Goal: Transaction & Acquisition: Purchase product/service

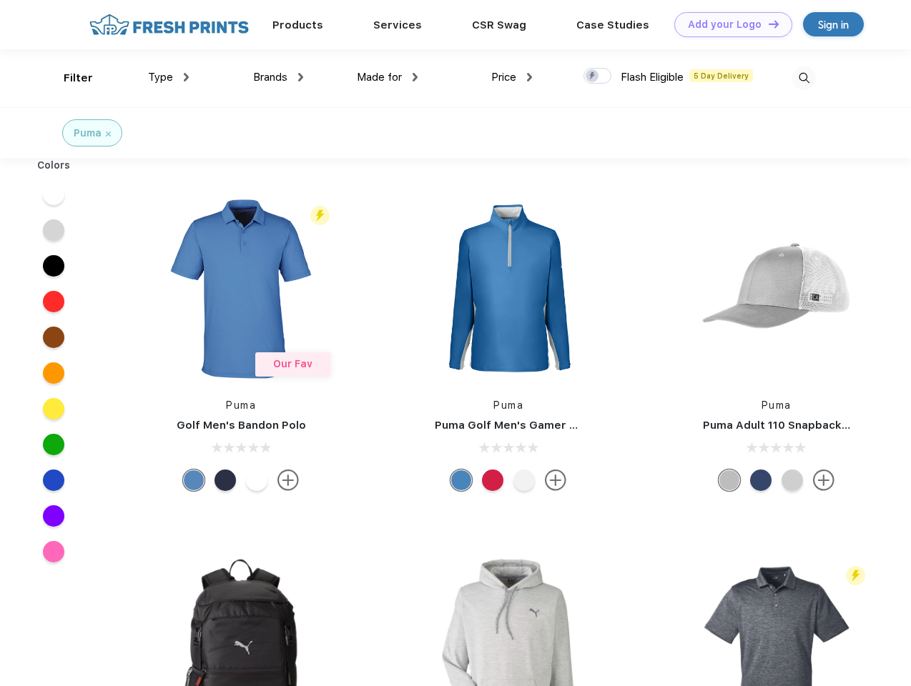
scroll to position [1, 0]
click at [728, 24] on link "Add your Logo Design Tool" at bounding box center [733, 24] width 118 height 25
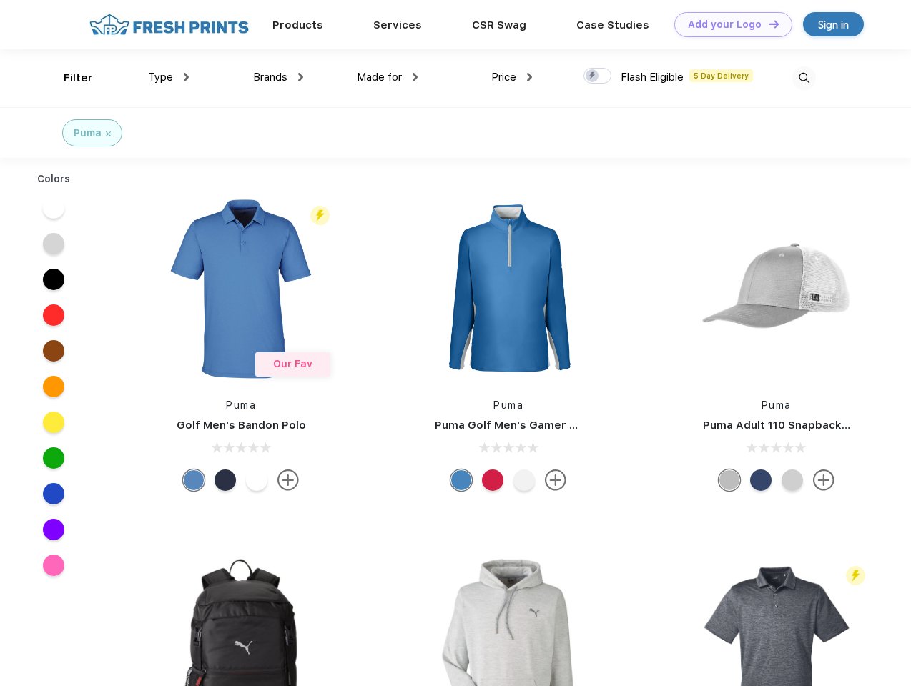
click at [0, 0] on div "Design Tool" at bounding box center [0, 0] width 0 height 0
click at [767, 24] on link "Add your Logo Design Tool" at bounding box center [733, 24] width 118 height 25
click at [69, 78] on div "Filter" at bounding box center [78, 78] width 29 height 16
click at [169, 77] on span "Type" at bounding box center [160, 77] width 25 height 13
click at [278, 77] on span "Brands" at bounding box center [270, 77] width 34 height 13
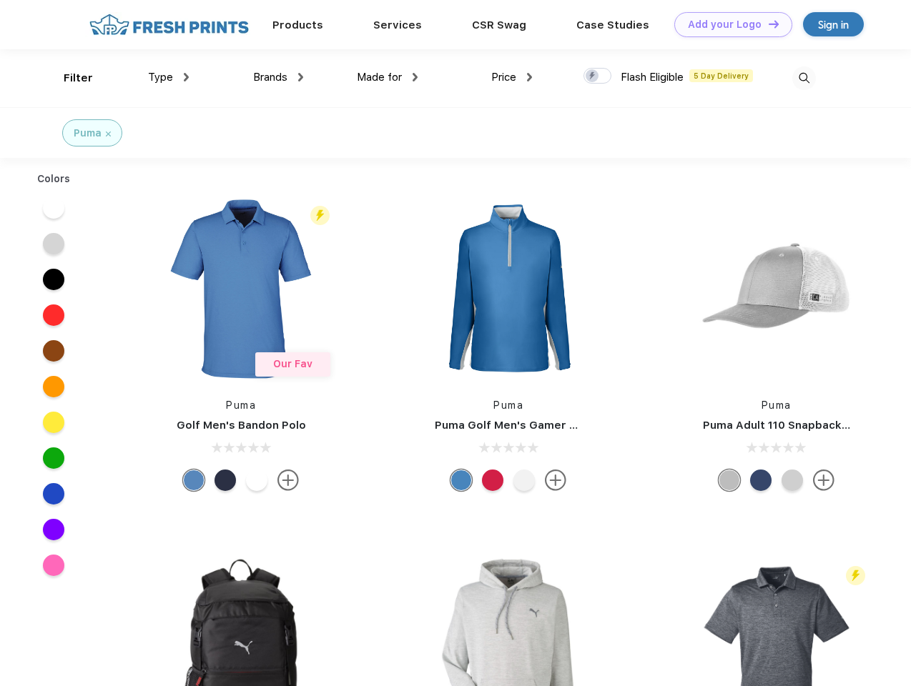
click at [388, 77] on span "Made for" at bounding box center [379, 77] width 45 height 13
click at [512, 77] on span "Price" at bounding box center [503, 77] width 25 height 13
click at [598, 77] on div at bounding box center [598, 76] width 28 height 16
click at [593, 77] on input "checkbox" at bounding box center [588, 71] width 9 height 9
click at [804, 78] on img at bounding box center [804, 79] width 24 height 24
